Goal: Answer question/provide support: Share knowledge or assist other users

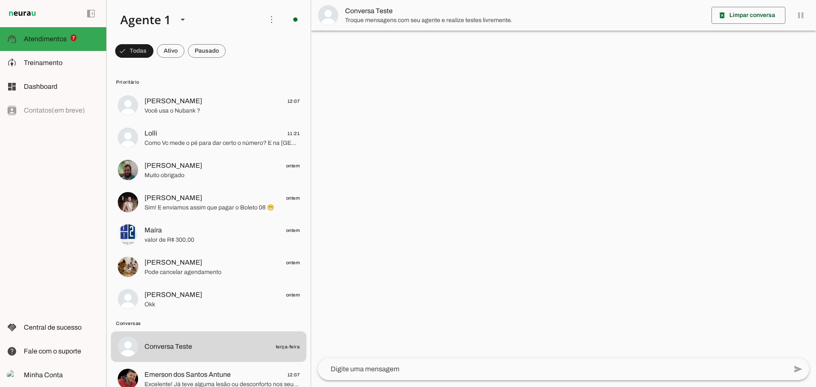
click at [153, 51] on span at bounding box center [134, 51] width 38 height 20
click at [130, 51] on span at bounding box center [130, 51] width 31 height 20
click at [73, 41] on span "7" at bounding box center [74, 37] width 6 height 7
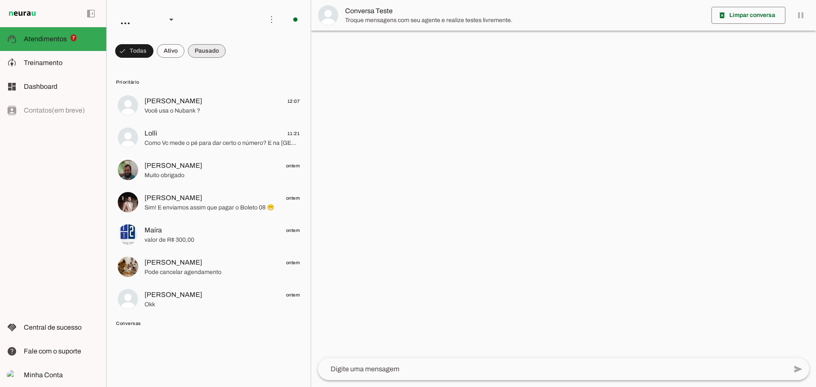
click at [153, 53] on span at bounding box center [134, 51] width 38 height 20
